Goal: Information Seeking & Learning: Learn about a topic

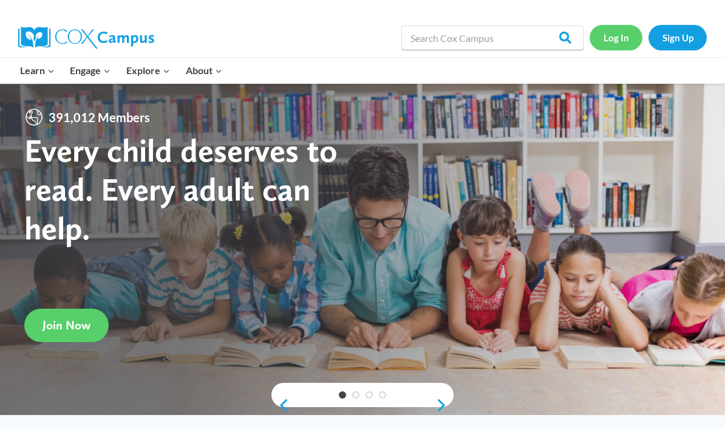
click at [628, 39] on link "Log In" at bounding box center [616, 37] width 53 height 25
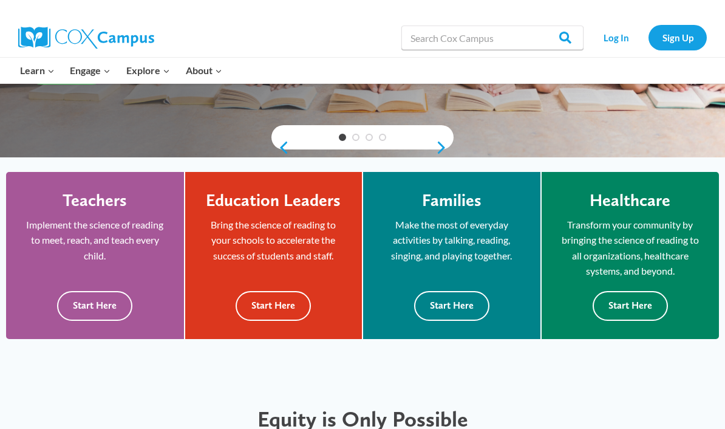
scroll to position [335, 0]
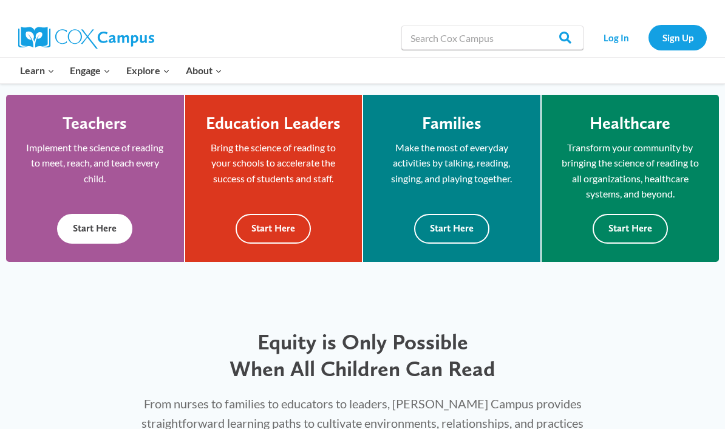
click at [78, 222] on button "Start Here" at bounding box center [94, 229] width 75 height 30
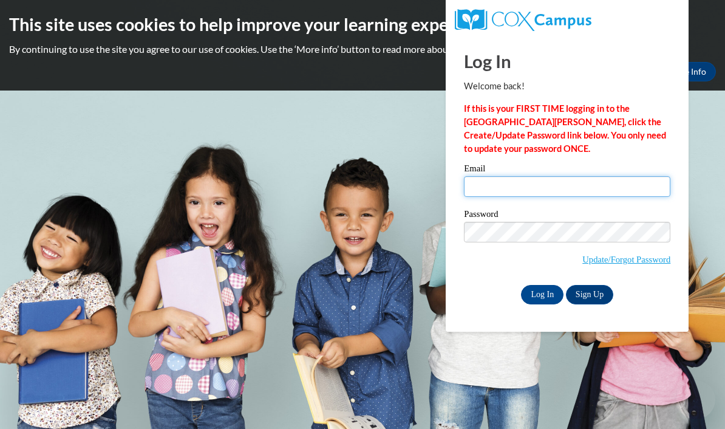
click at [524, 186] on input "Email" at bounding box center [567, 186] width 207 height 21
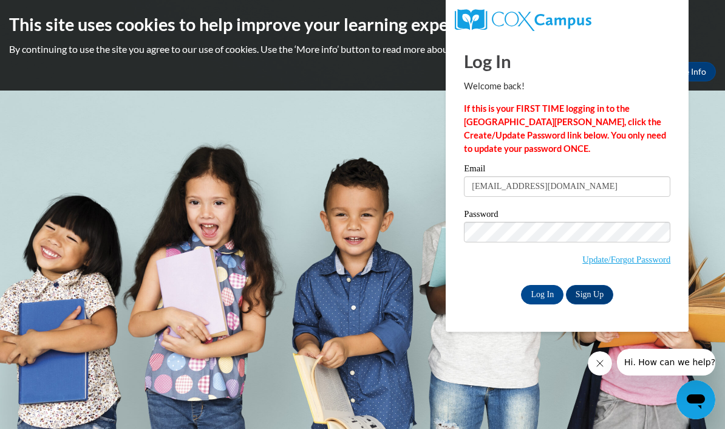
type input "[EMAIL_ADDRESS][DOMAIN_NAME]"
click at [543, 293] on input "Log In" at bounding box center [542, 294] width 43 height 19
click at [553, 296] on input "Log In" at bounding box center [542, 294] width 43 height 19
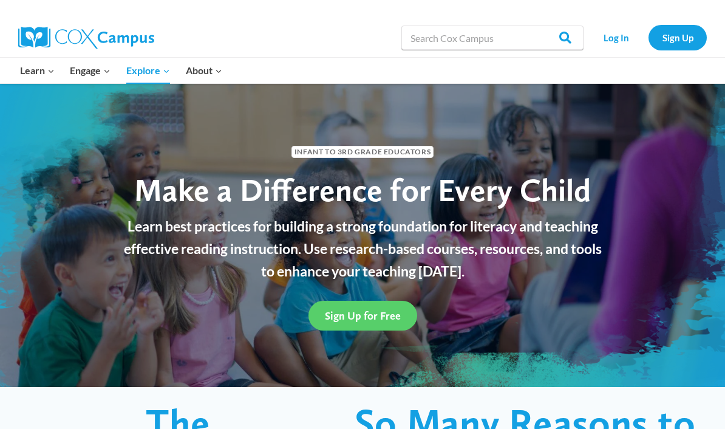
scroll to position [35, 0]
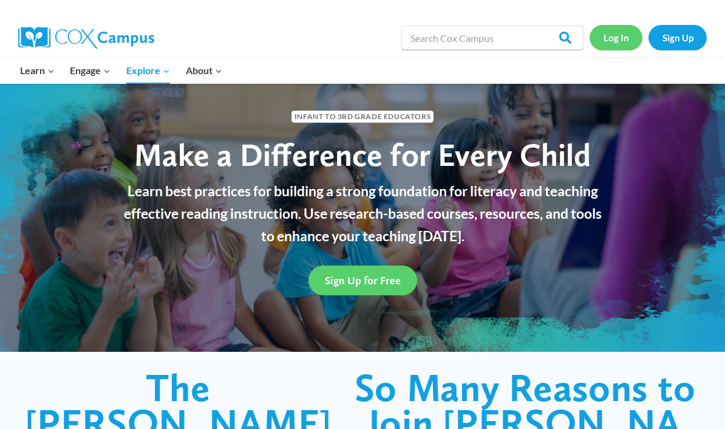
click at [622, 41] on link "Log In" at bounding box center [616, 37] width 53 height 25
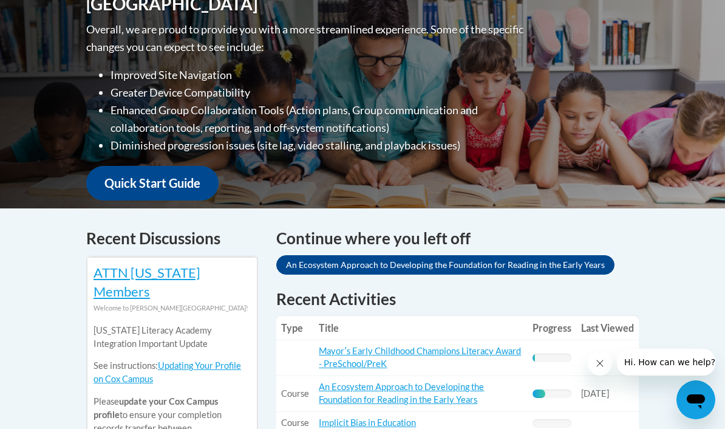
scroll to position [388, 0]
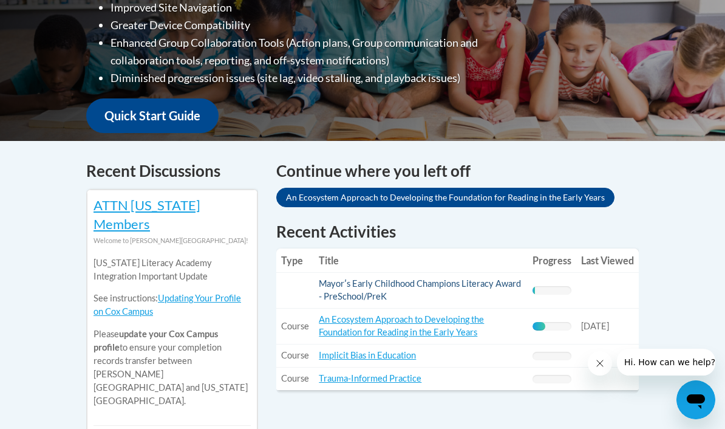
click at [352, 286] on link "Mayorʹs Early Childhood Champions Literacy Award - PreSchool/PreK" at bounding box center [420, 289] width 202 height 23
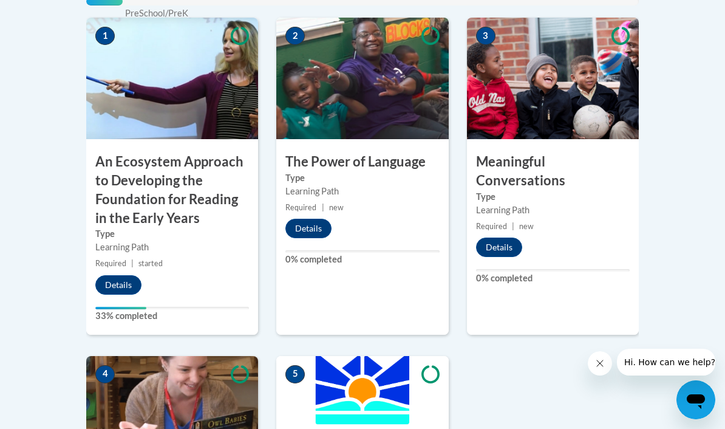
scroll to position [535, 0]
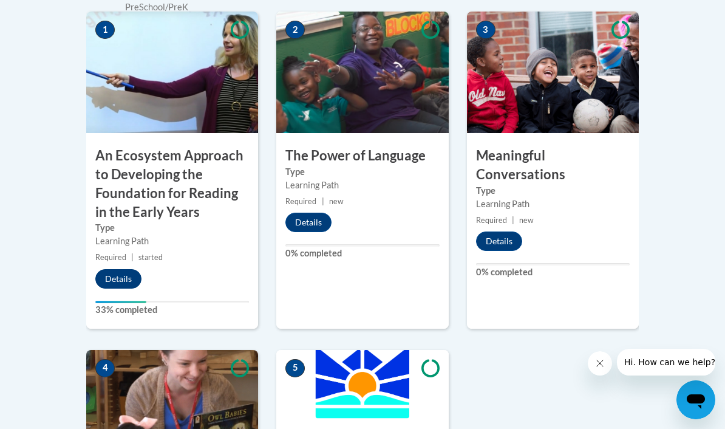
click at [123, 277] on button "Details" at bounding box center [118, 278] width 46 height 19
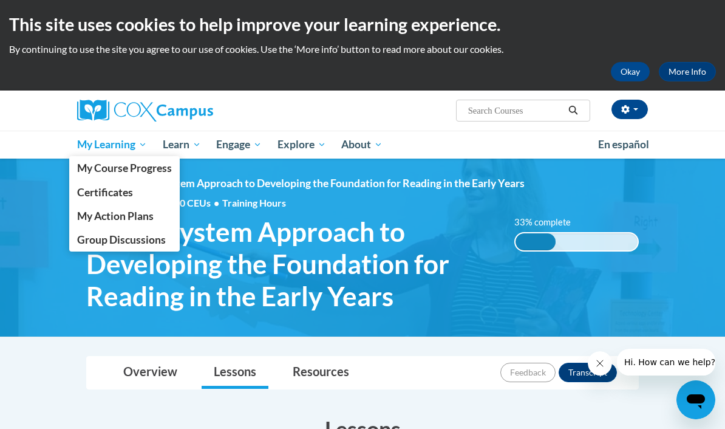
scroll to position [7, 0]
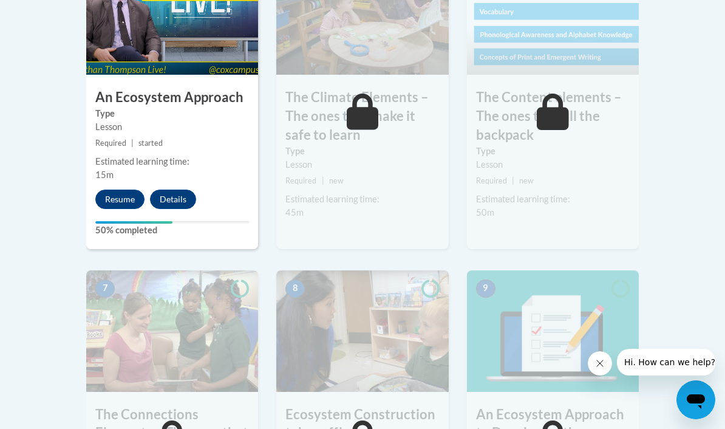
scroll to position [855, 0]
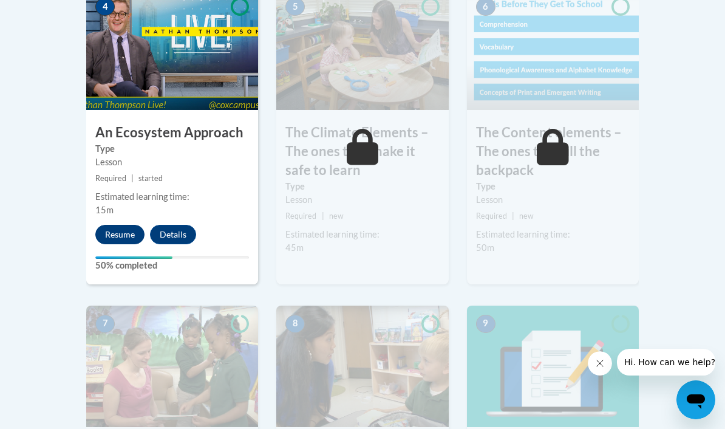
click at [134, 225] on button "Resume" at bounding box center [119, 234] width 49 height 19
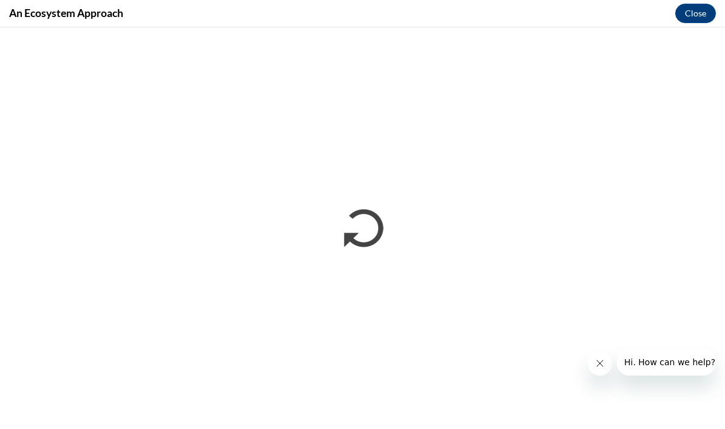
scroll to position [1215, 0]
